Goal: Navigation & Orientation: Find specific page/section

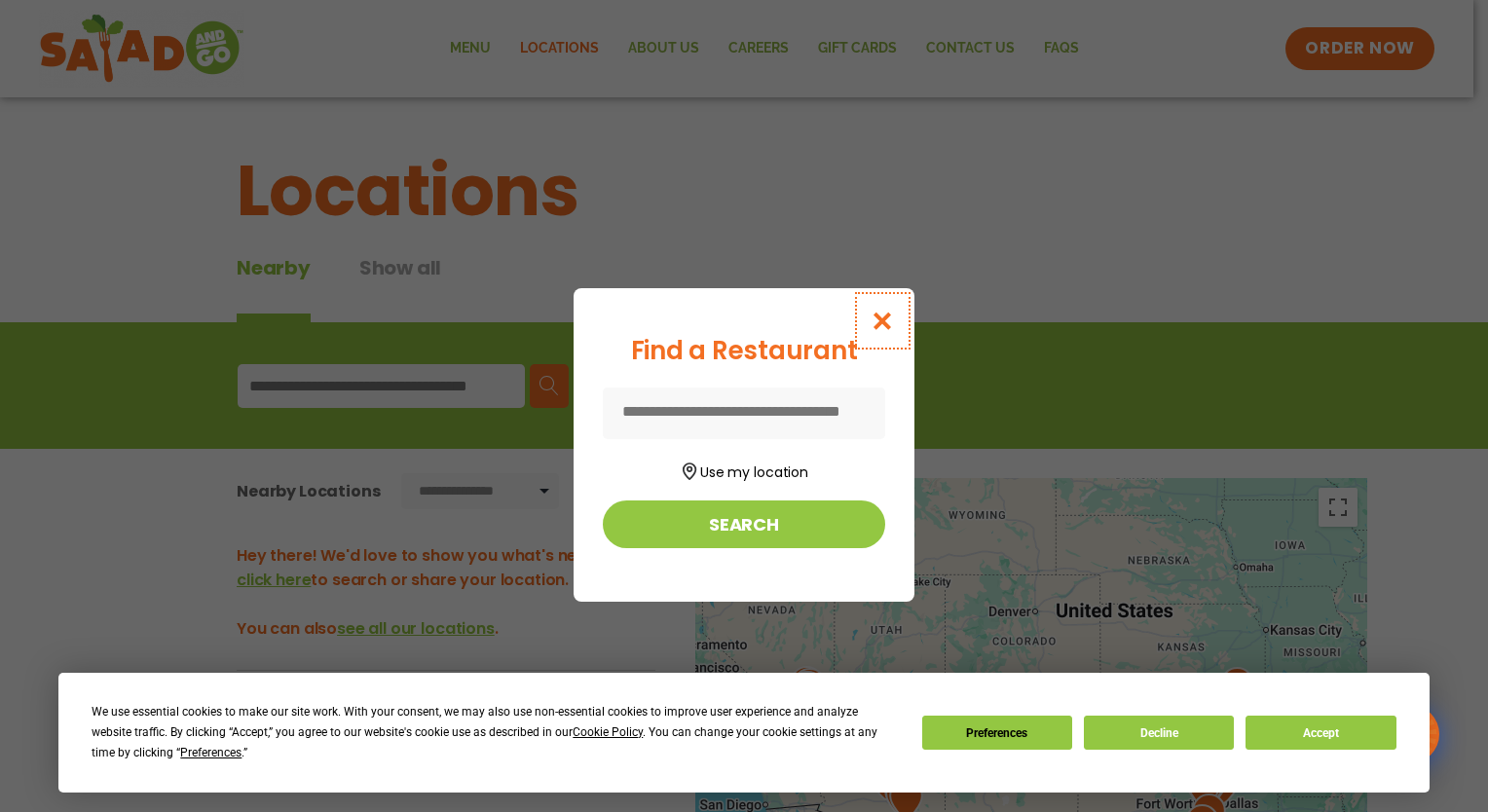
click at [879, 306] on button "Close modal" at bounding box center [882, 321] width 64 height 65
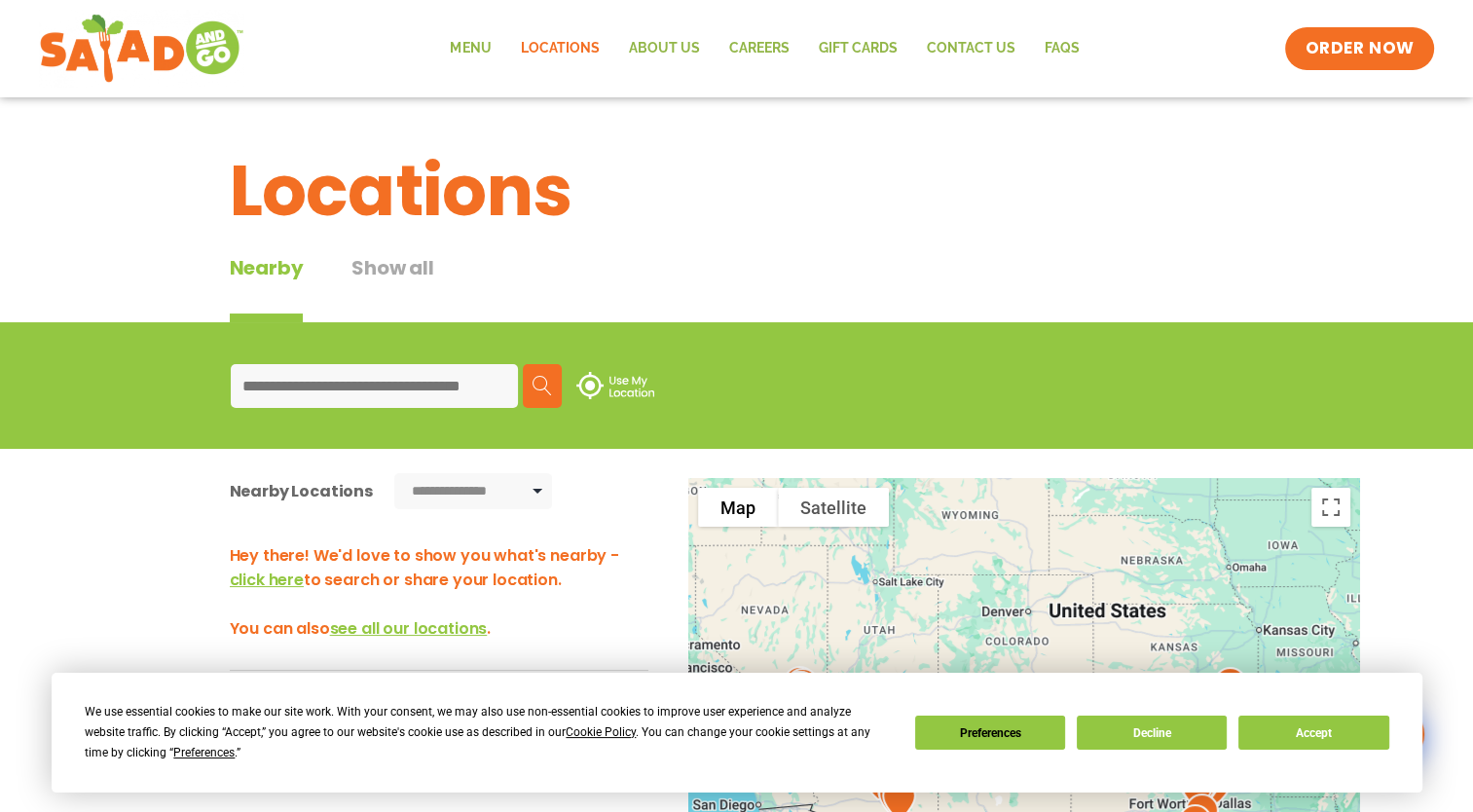
click at [393, 387] on input at bounding box center [374, 385] width 287 height 44
type input "*****"
click at [557, 383] on button "Search" at bounding box center [542, 385] width 39 height 44
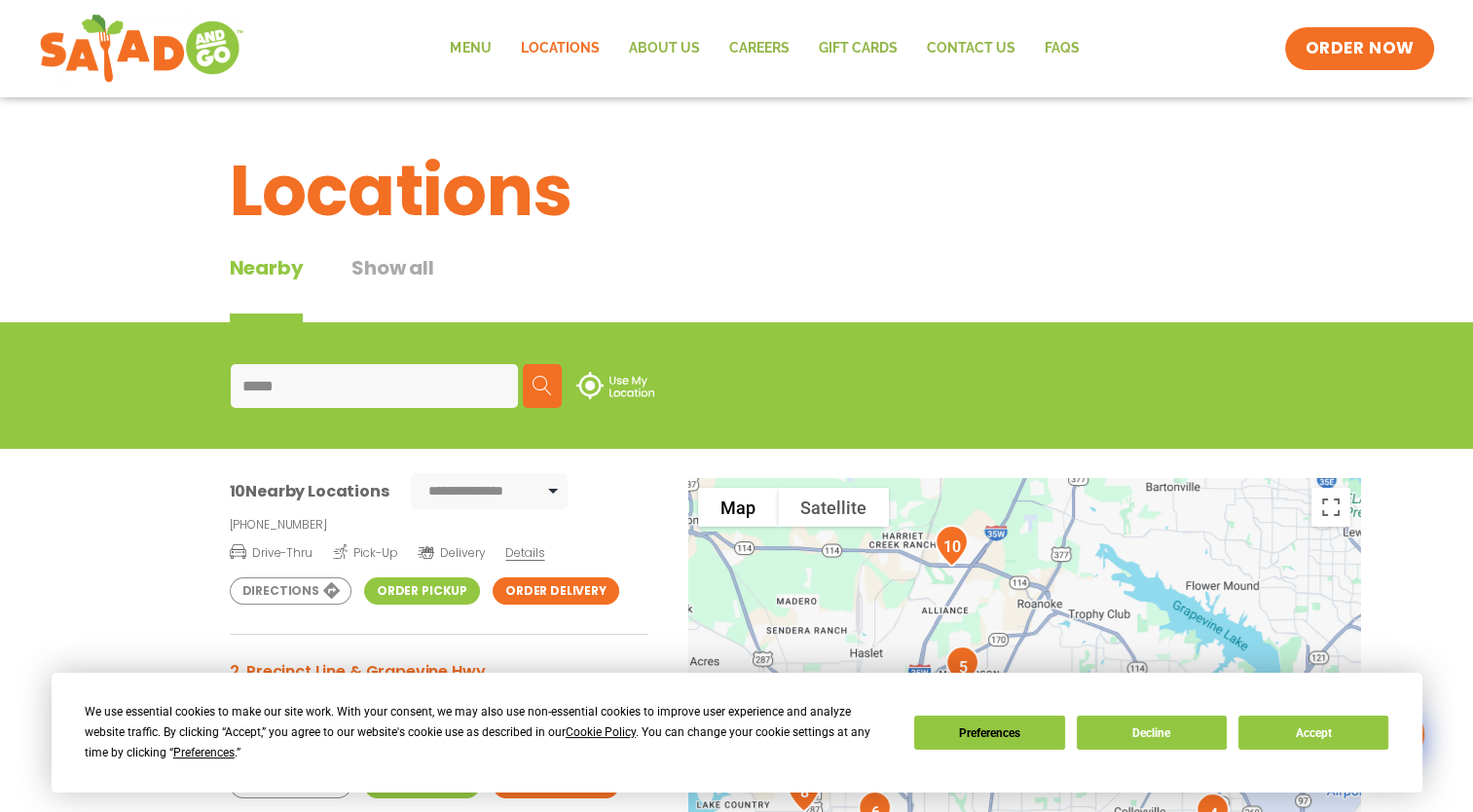
scroll to position [77, 0]
click at [514, 553] on span "Details" at bounding box center [525, 553] width 39 height 17
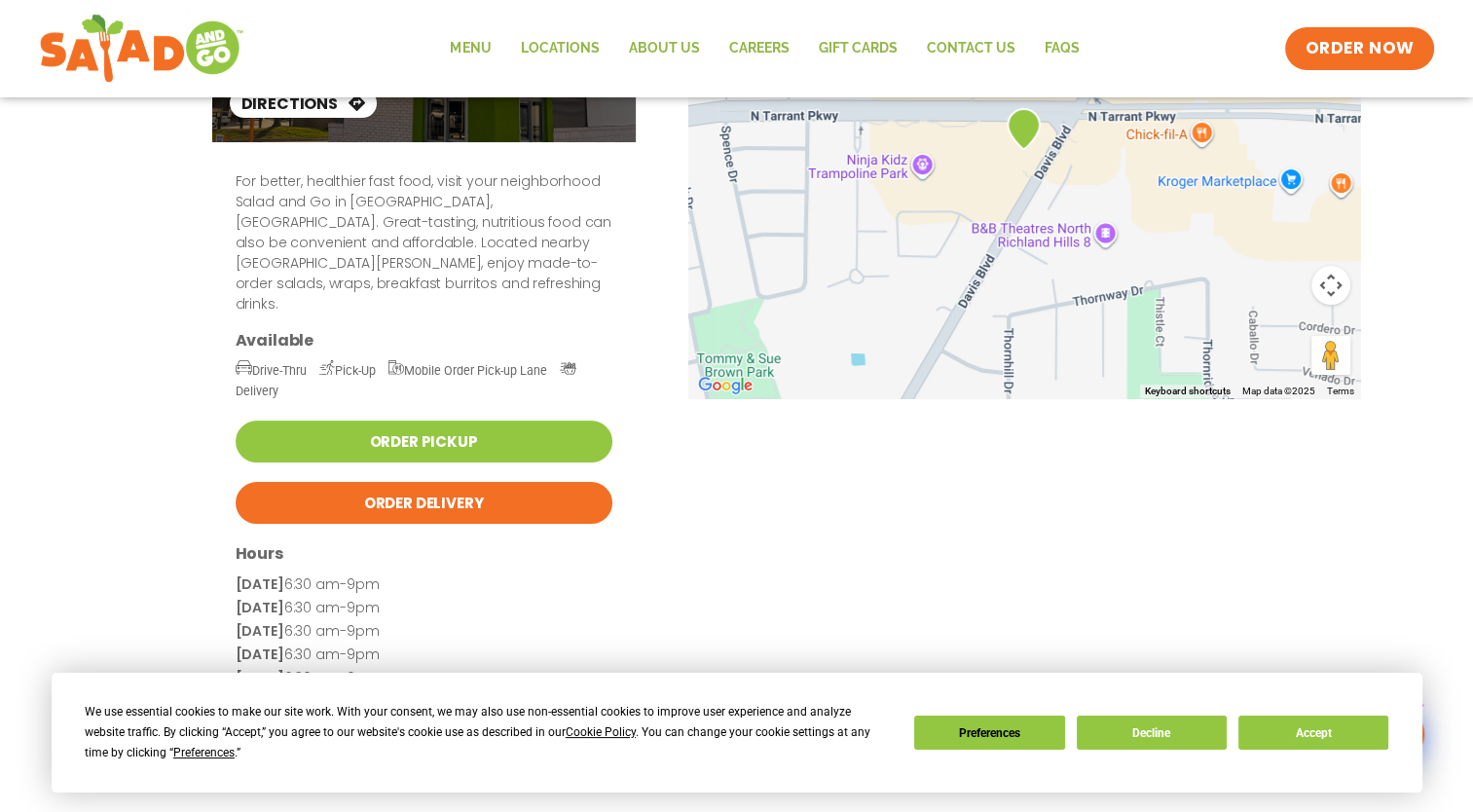
scroll to position [226, 0]
